Goal: Transaction & Acquisition: Book appointment/travel/reservation

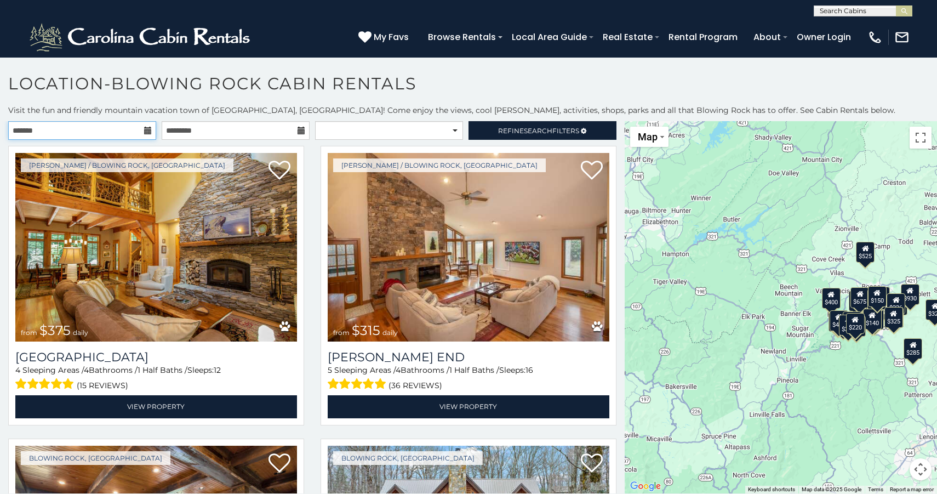
click at [136, 128] on input "text" at bounding box center [82, 130] width 148 height 19
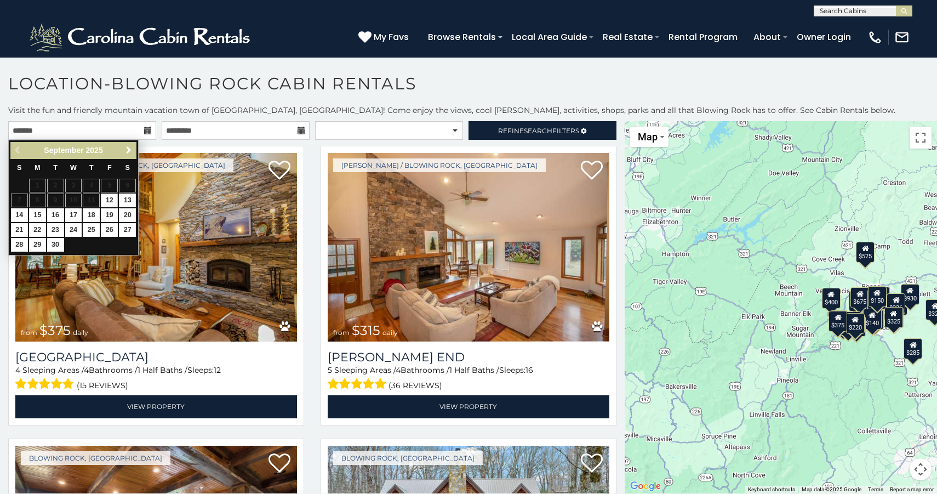
click at [128, 151] on span "Next" at bounding box center [128, 150] width 9 height 9
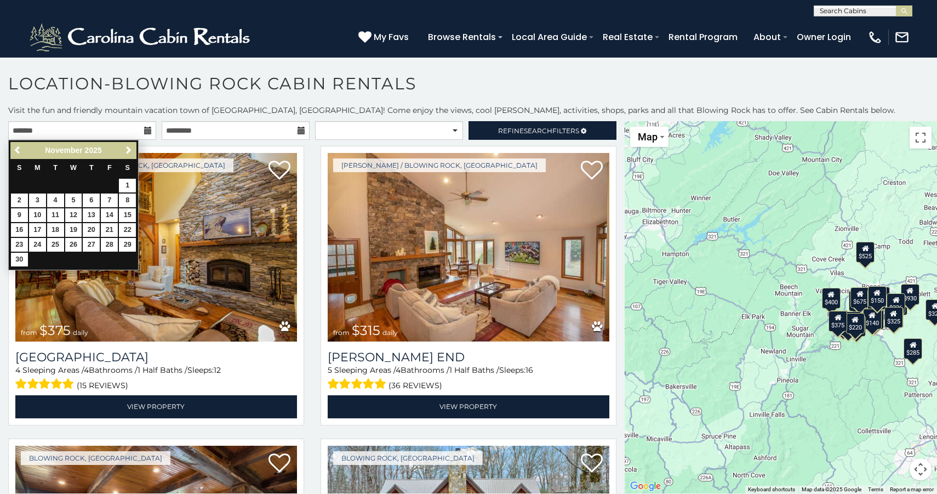
click at [128, 151] on span "Next" at bounding box center [128, 150] width 9 height 9
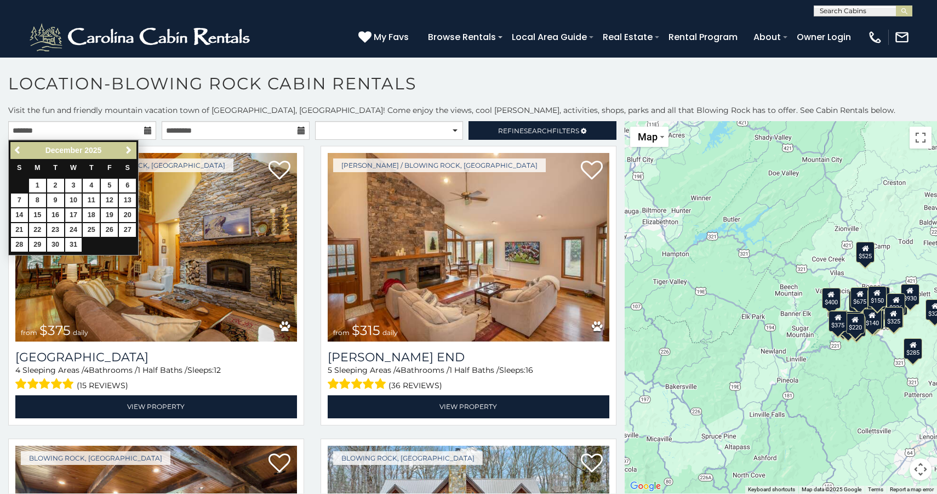
click at [72, 215] on link "17" at bounding box center [73, 215] width 17 height 14
type input "**********"
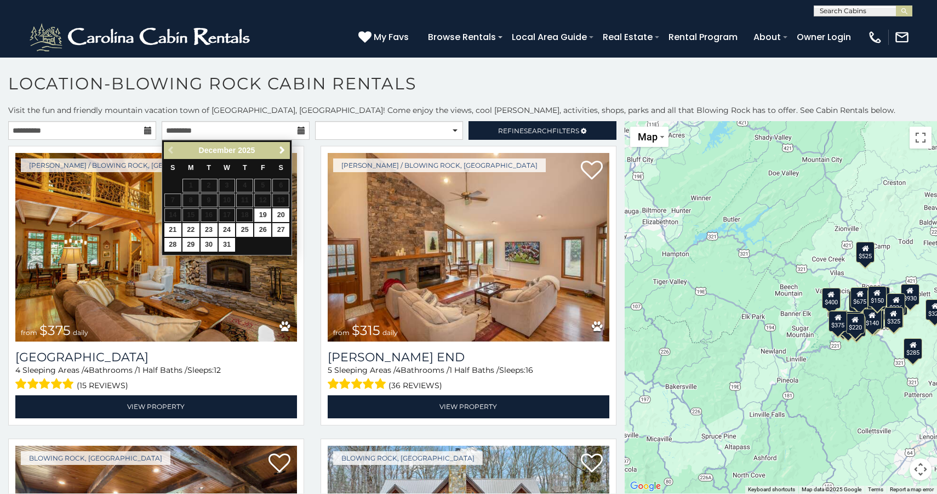
click at [265, 217] on link "19" at bounding box center [262, 215] width 17 height 14
type input "**********"
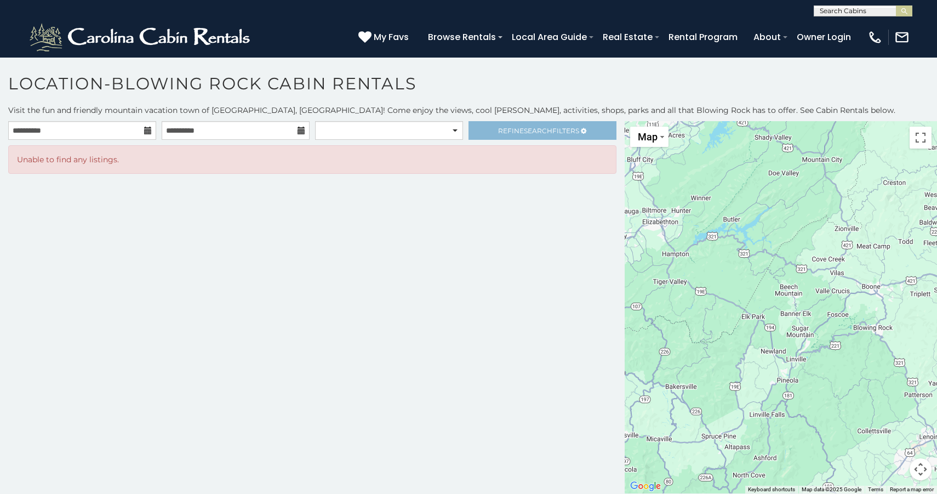
click at [504, 126] on link "Refine Search Filters" at bounding box center [543, 130] width 148 height 19
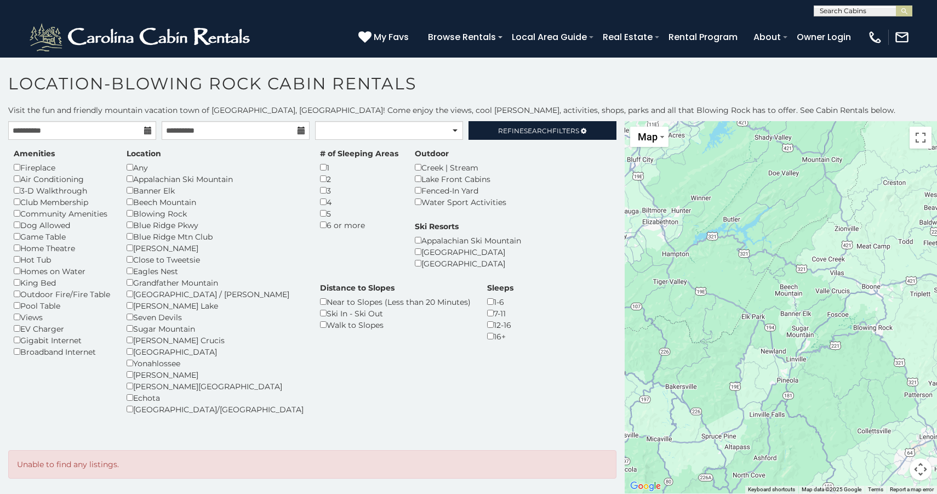
click at [134, 200] on div "Beech Mountain" at bounding box center [215, 202] width 177 height 12
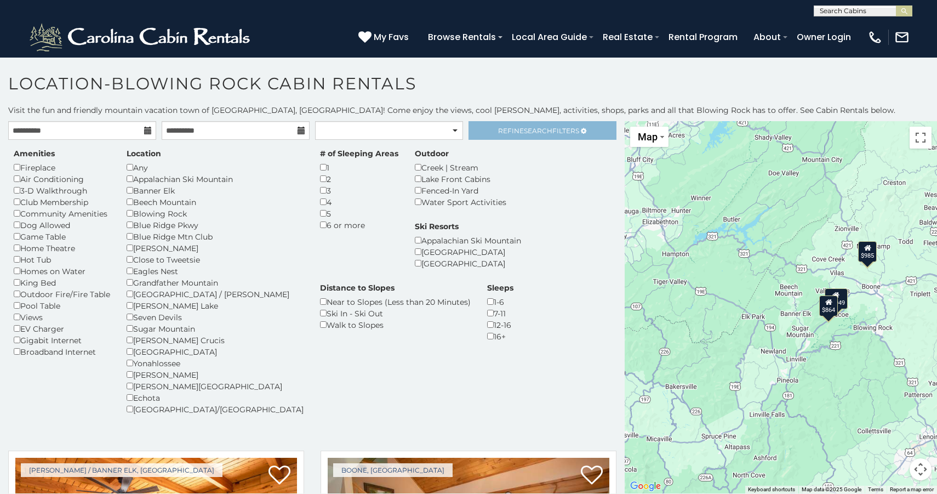
click at [541, 123] on link "Refine Search Filters" at bounding box center [543, 130] width 148 height 19
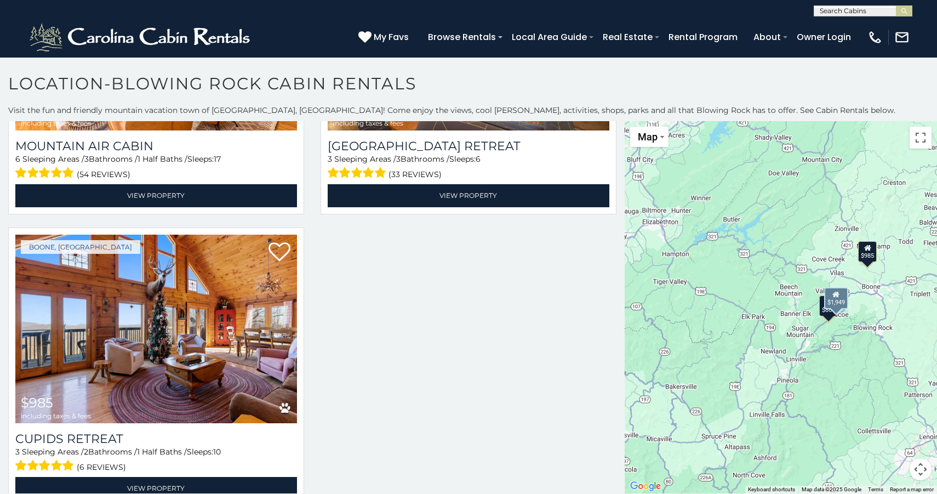
scroll to position [212, 0]
